Goal: Task Accomplishment & Management: Manage account settings

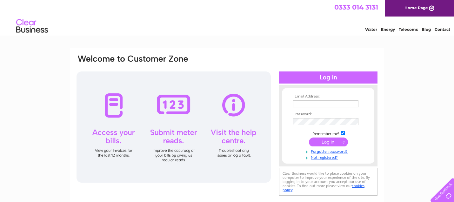
type input "[EMAIL_ADDRESS][DOMAIN_NAME]"
click at [324, 144] on input "submit" at bounding box center [328, 142] width 39 height 9
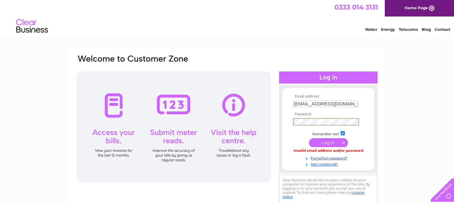
click at [422, 32] on div "Email Address: accounts@md-green.com Password:" at bounding box center [426, 28] width 9 height 6
click at [309, 138] on input "submit" at bounding box center [328, 142] width 39 height 9
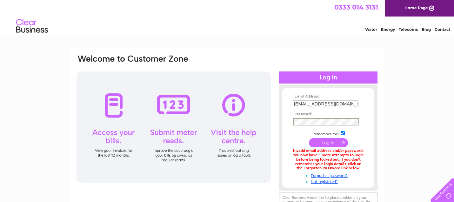
click at [335, 141] on input "submit" at bounding box center [328, 142] width 39 height 9
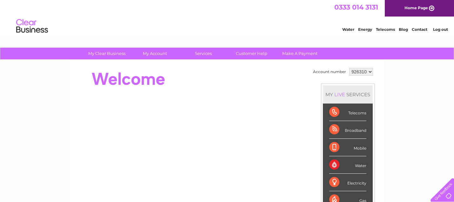
click at [369, 71] on select "926310" at bounding box center [361, 72] width 24 height 8
click at [349, 68] on select "926310" at bounding box center [361, 72] width 24 height 8
click at [369, 71] on select "926310" at bounding box center [361, 72] width 24 height 8
click at [349, 68] on select "926310" at bounding box center [361, 72] width 24 height 8
click at [369, 71] on select "926310" at bounding box center [361, 72] width 24 height 8
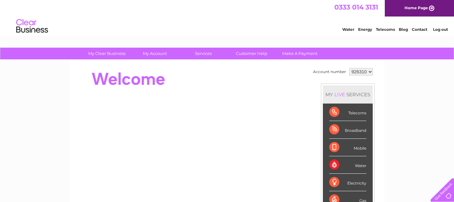
click at [349, 68] on select "926310" at bounding box center [361, 72] width 24 height 8
